Goal: Task Accomplishment & Management: Use online tool/utility

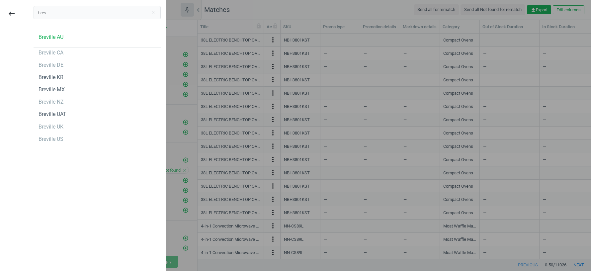
scroll to position [225, 393]
click at [55, 36] on div "Breville AU" at bounding box center [51, 37] width 25 height 7
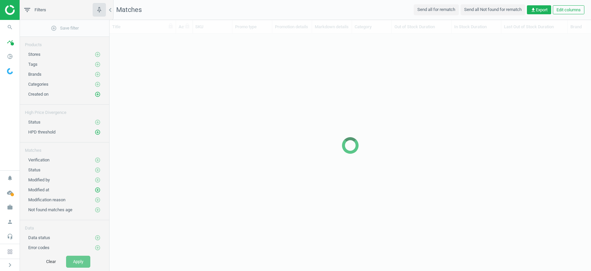
scroll to position [225, 481]
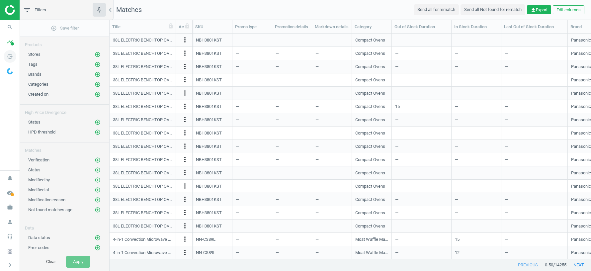
click at [10, 57] on icon "pie_chart_outlined" at bounding box center [10, 56] width 13 height 13
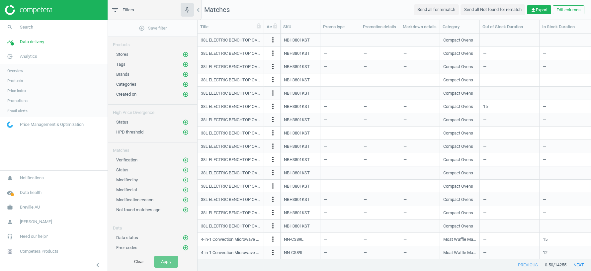
scroll to position [225, 393]
click at [14, 81] on span "Products" at bounding box center [15, 80] width 16 height 5
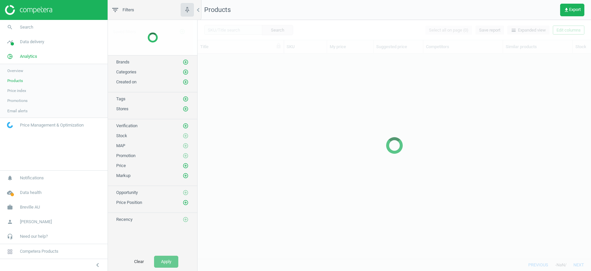
scroll to position [205, 393]
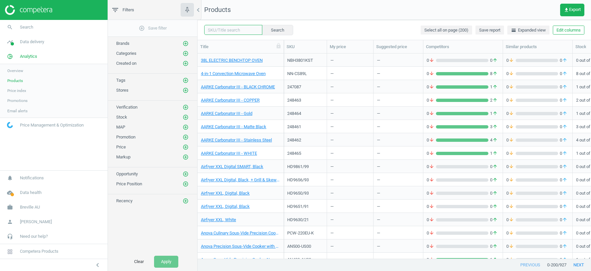
click at [218, 30] on input "text" at bounding box center [233, 30] width 58 height 10
paste input "BES87"
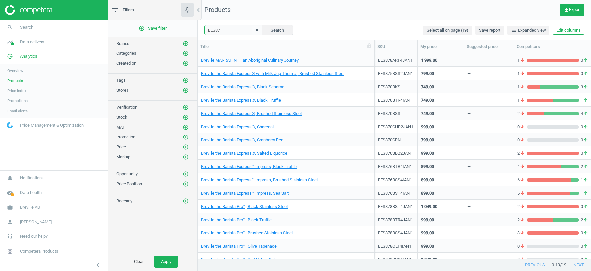
drag, startPoint x: 284, startPoint y: 45, endPoint x: 375, endPoint y: 49, distance: 90.7
click at [375, 49] on div at bounding box center [374, 46] width 7 height 13
click at [361, 3] on nav "Products get_app Export" at bounding box center [394, 10] width 393 height 20
click at [228, 32] on input "BES87" at bounding box center [233, 30] width 58 height 10
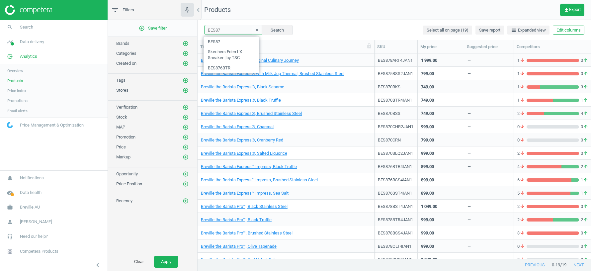
click at [228, 32] on input "BES87" at bounding box center [233, 30] width 58 height 10
paste input "6"
type input "BES876"
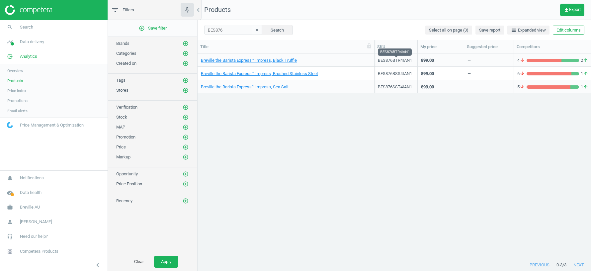
click at [393, 60] on div "BES876BTR4IAN1" at bounding box center [396, 60] width 36 height 6
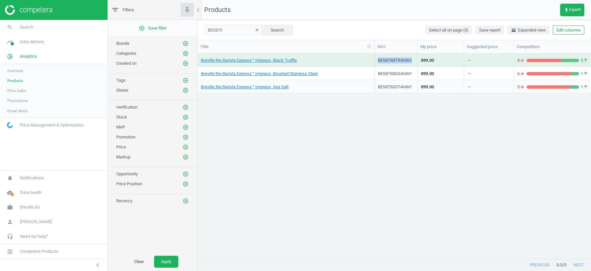
click at [393, 60] on div "BES876BTR4IAN1" at bounding box center [396, 60] width 36 height 6
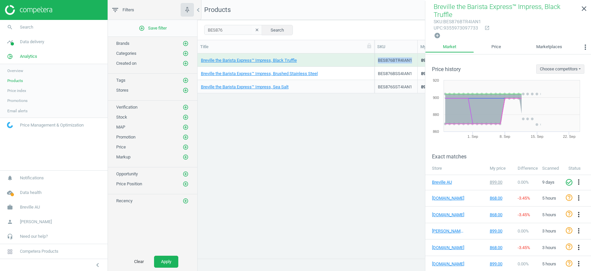
copy div "BES876BTR4IAN1"
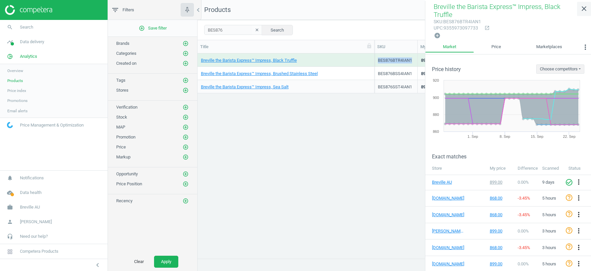
click at [584, 10] on icon "close" at bounding box center [584, 9] width 8 height 8
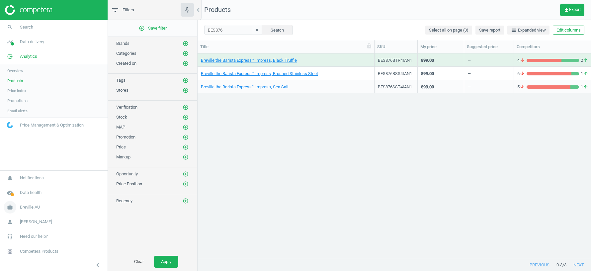
click at [28, 207] on span "Breville AU" at bounding box center [30, 207] width 20 height 6
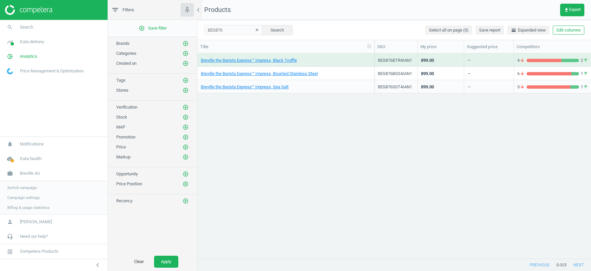
click at [22, 188] on span "Switch campaign" at bounding box center [22, 187] width 30 height 5
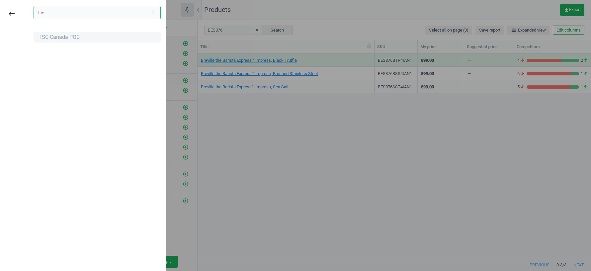
type input "tsc"
click at [71, 39] on div "TSC Canada POC" at bounding box center [59, 37] width 41 height 7
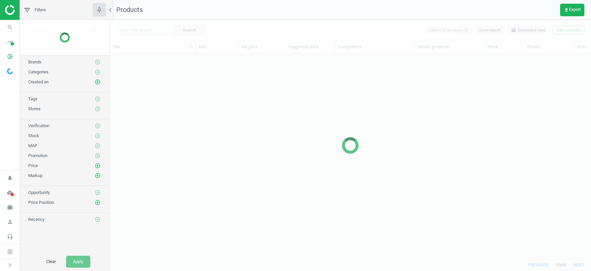
scroll to position [205, 481]
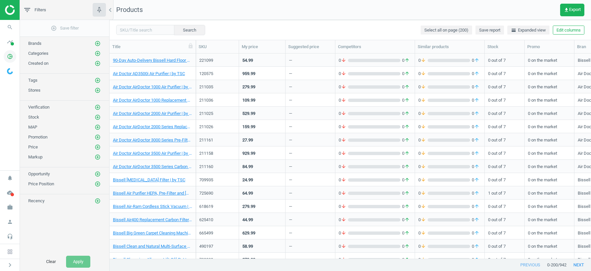
click at [11, 57] on icon "pie_chart_outlined" at bounding box center [10, 56] width 13 height 13
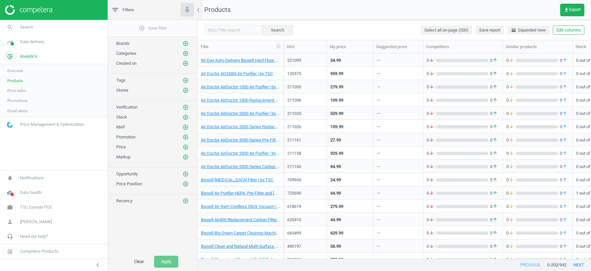
scroll to position [205, 393]
click at [33, 42] on span "Data delivery" at bounding box center [32, 42] width 24 height 6
click at [18, 76] on span "Matches" at bounding box center [14, 75] width 15 height 5
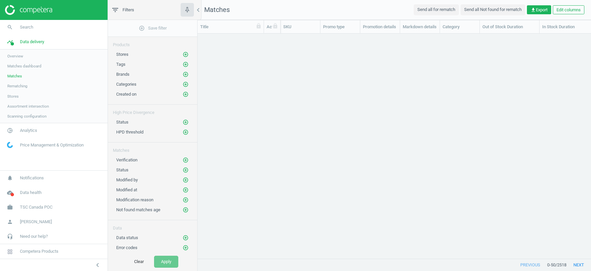
scroll to position [225, 393]
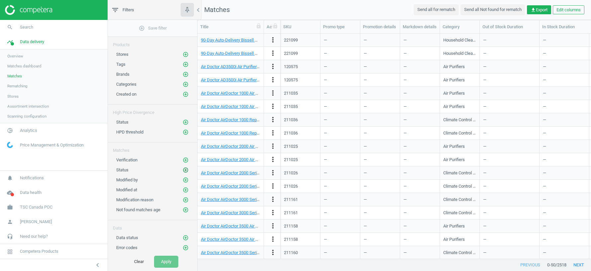
click at [187, 168] on icon "add_circle_outline" at bounding box center [186, 170] width 6 height 6
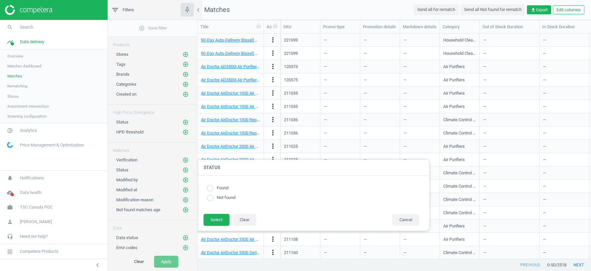
click at [229, 198] on label "Not found" at bounding box center [224, 198] width 22 height 6
click at [220, 187] on label "Found" at bounding box center [220, 188] width 15 height 6
click at [210, 188] on input "radio" at bounding box center [210, 188] width 7 height 7
radio input "true"
click at [212, 220] on button "Select" at bounding box center [216, 220] width 26 height 12
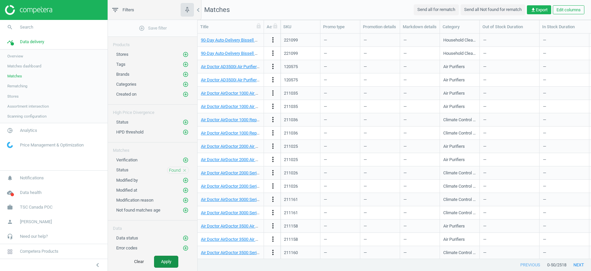
click at [165, 263] on button "Apply" at bounding box center [166, 262] width 24 height 12
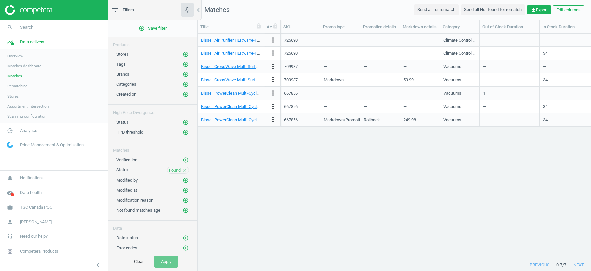
click at [186, 168] on icon "close" at bounding box center [184, 170] width 5 height 5
click at [139, 262] on button "Clear" at bounding box center [139, 262] width 24 height 12
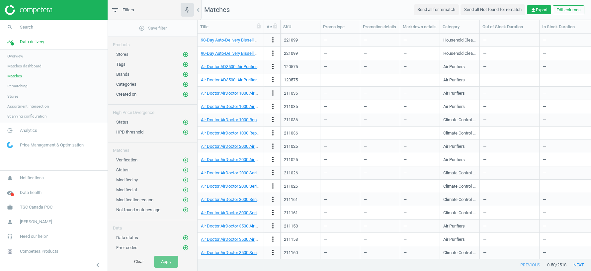
click at [16, 98] on span "Stores" at bounding box center [12, 96] width 11 height 5
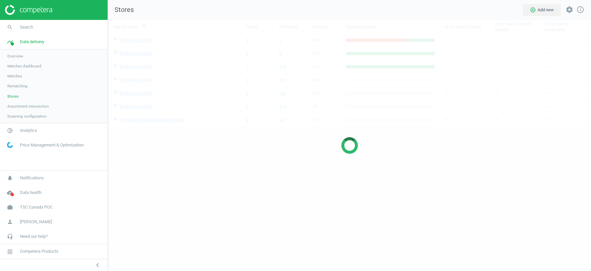
scroll to position [251, 483]
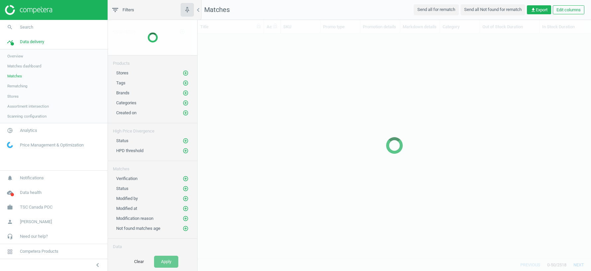
scroll to position [225, 393]
